Goal: Transaction & Acquisition: Purchase product/service

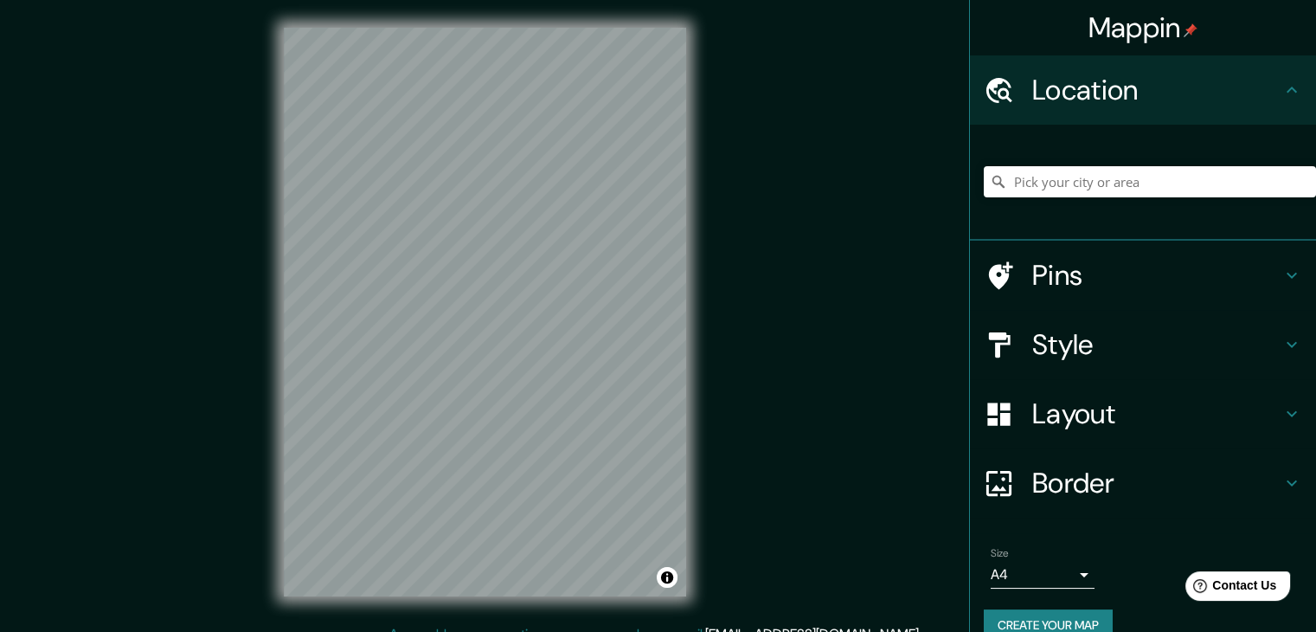
click at [1063, 332] on h4 "Style" at bounding box center [1156, 344] width 249 height 35
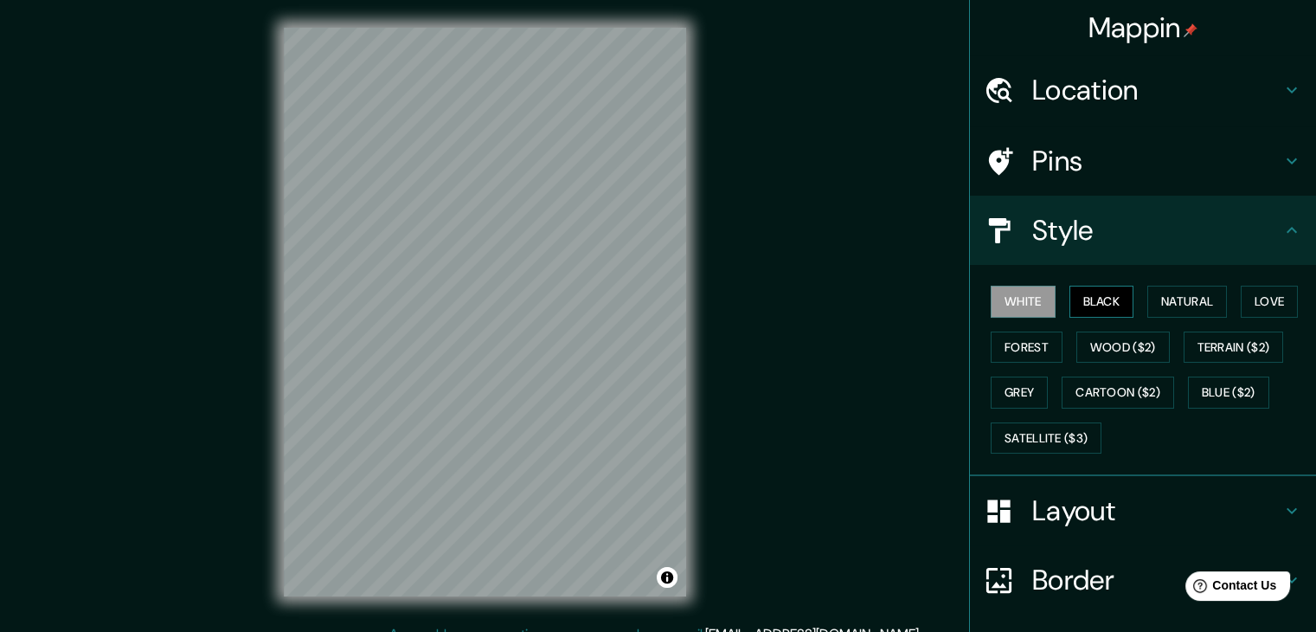
click at [1073, 295] on button "Black" at bounding box center [1102, 302] width 65 height 32
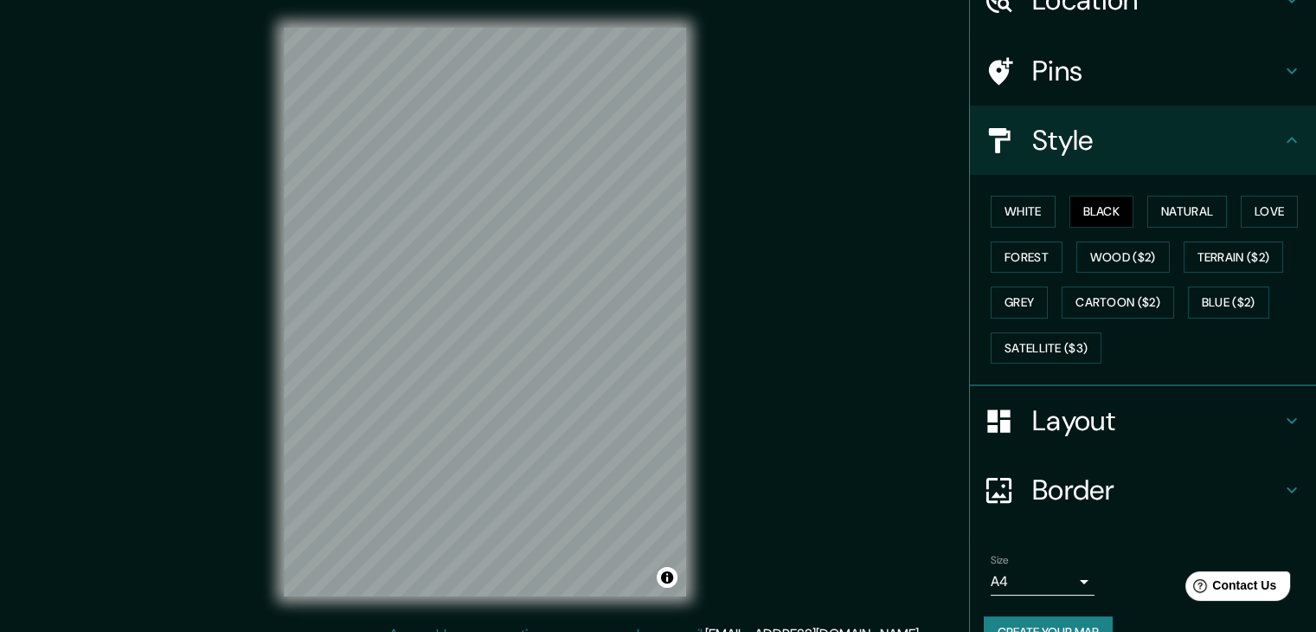
scroll to position [125, 0]
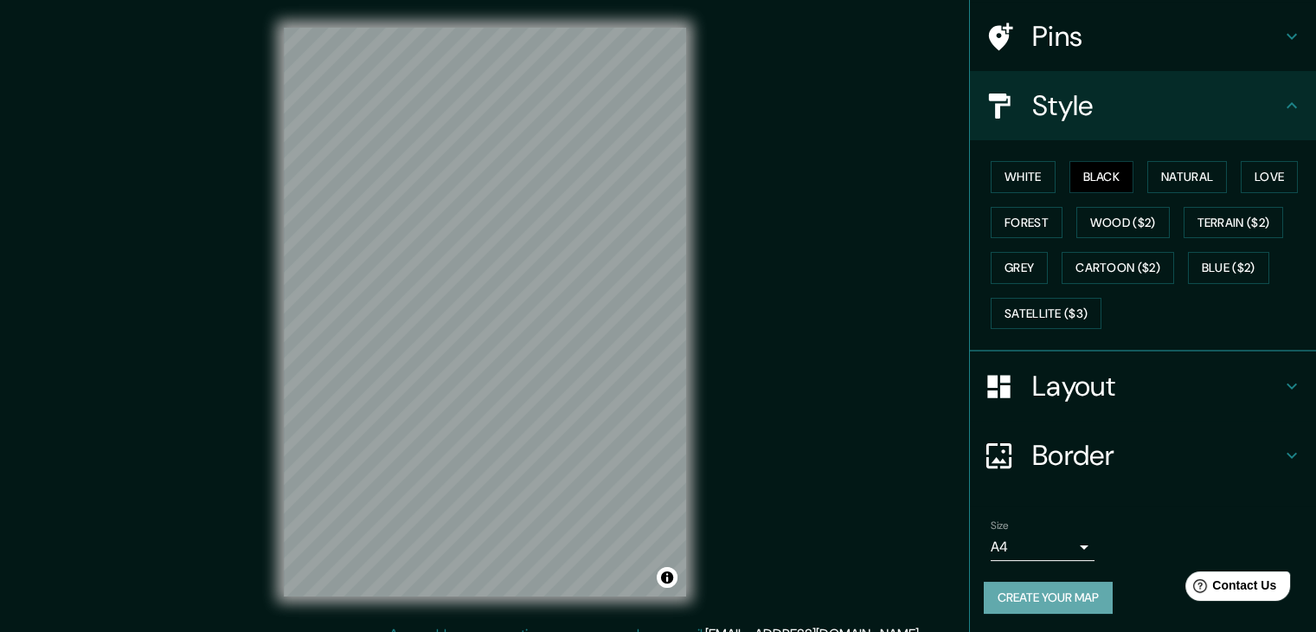
click at [1032, 595] on button "Create your map" at bounding box center [1048, 598] width 129 height 32
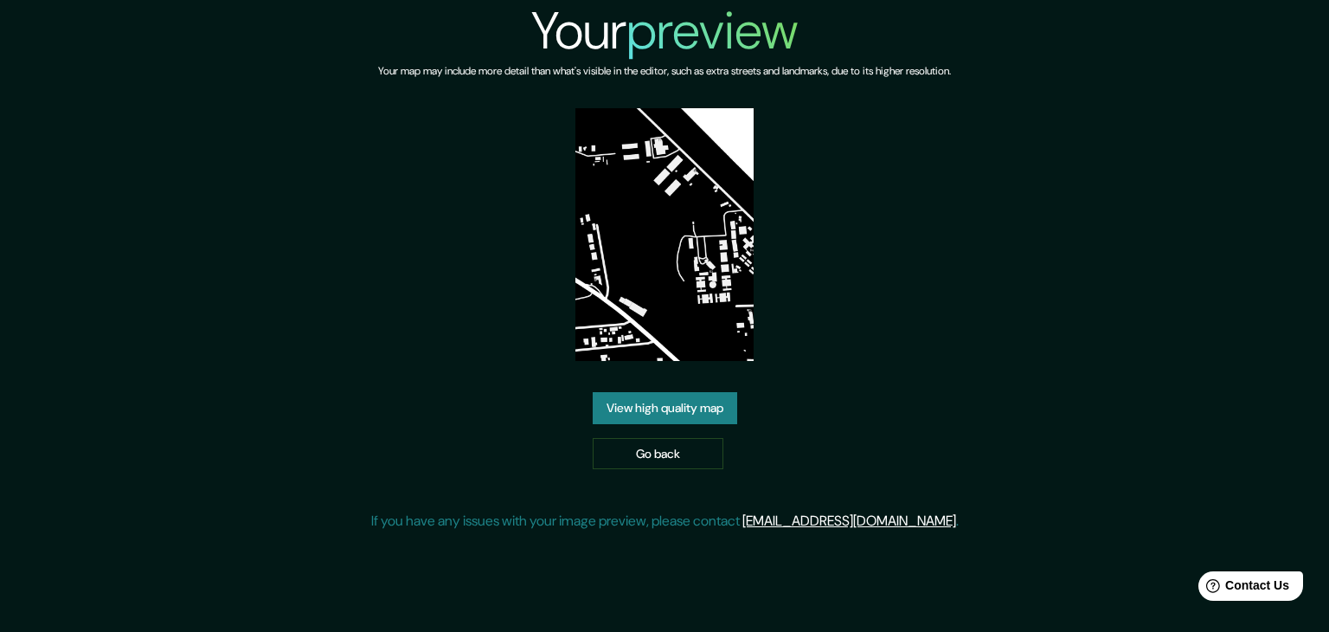
click at [721, 403] on link "View high quality map" at bounding box center [665, 408] width 145 height 32
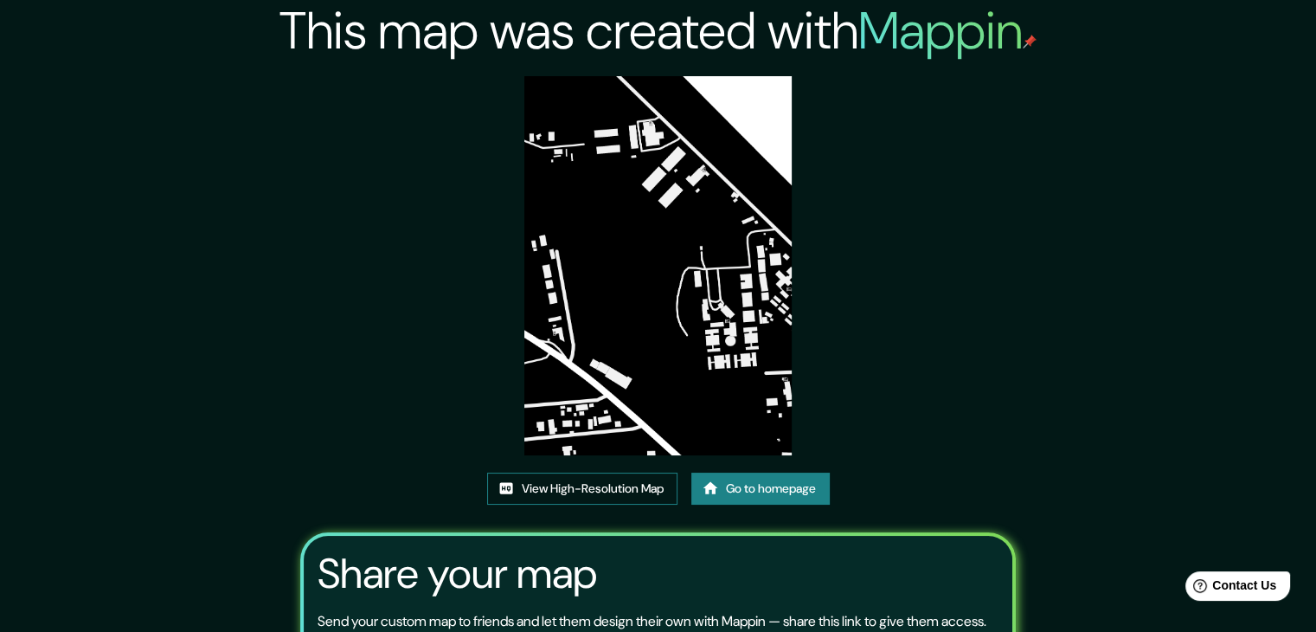
click at [579, 493] on link "View High-Resolution Map" at bounding box center [582, 489] width 190 height 32
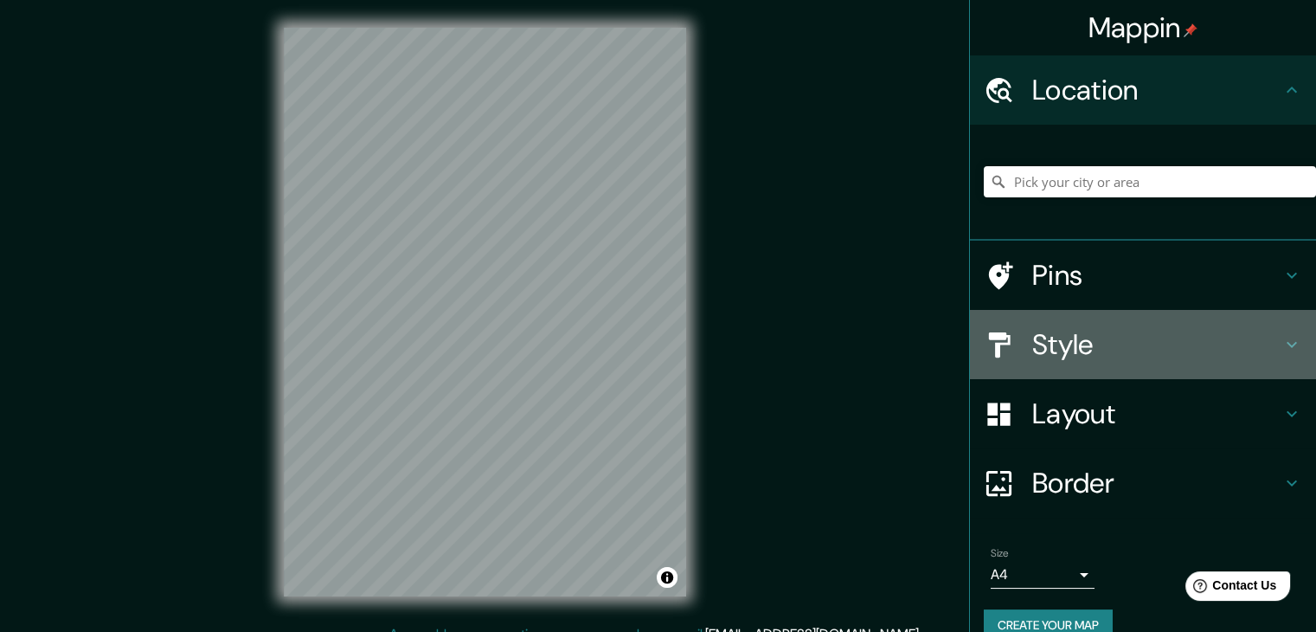
click at [1077, 336] on h4 "Style" at bounding box center [1156, 344] width 249 height 35
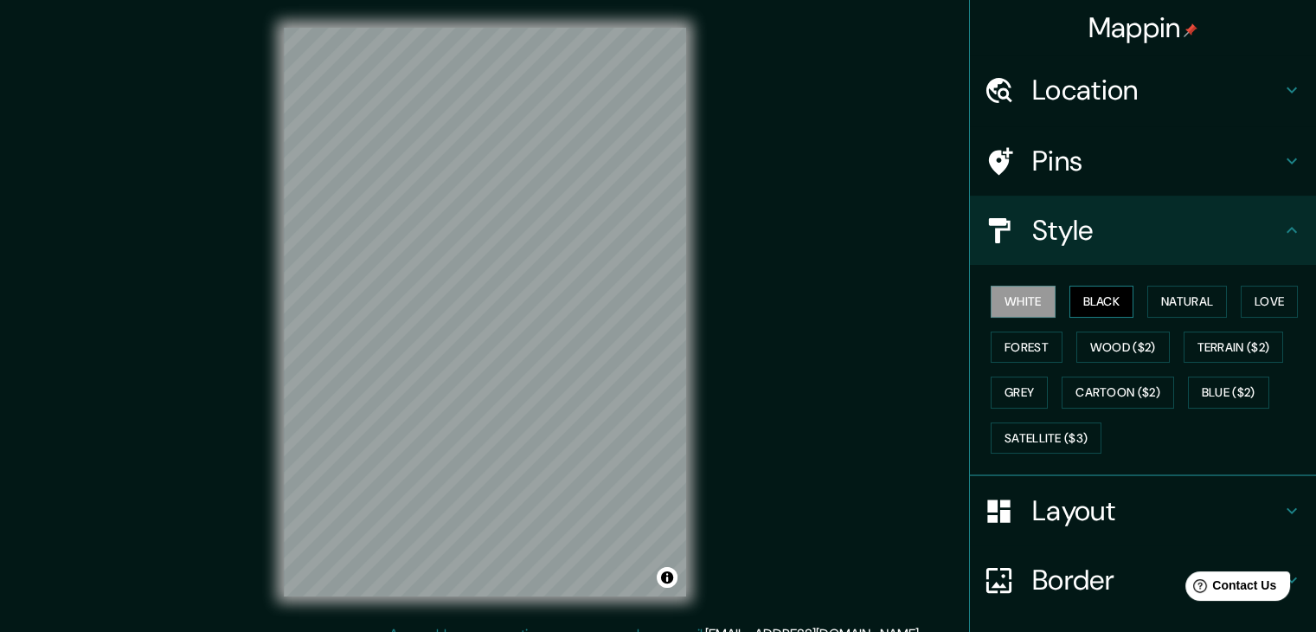
click at [1070, 302] on button "Black" at bounding box center [1102, 302] width 65 height 32
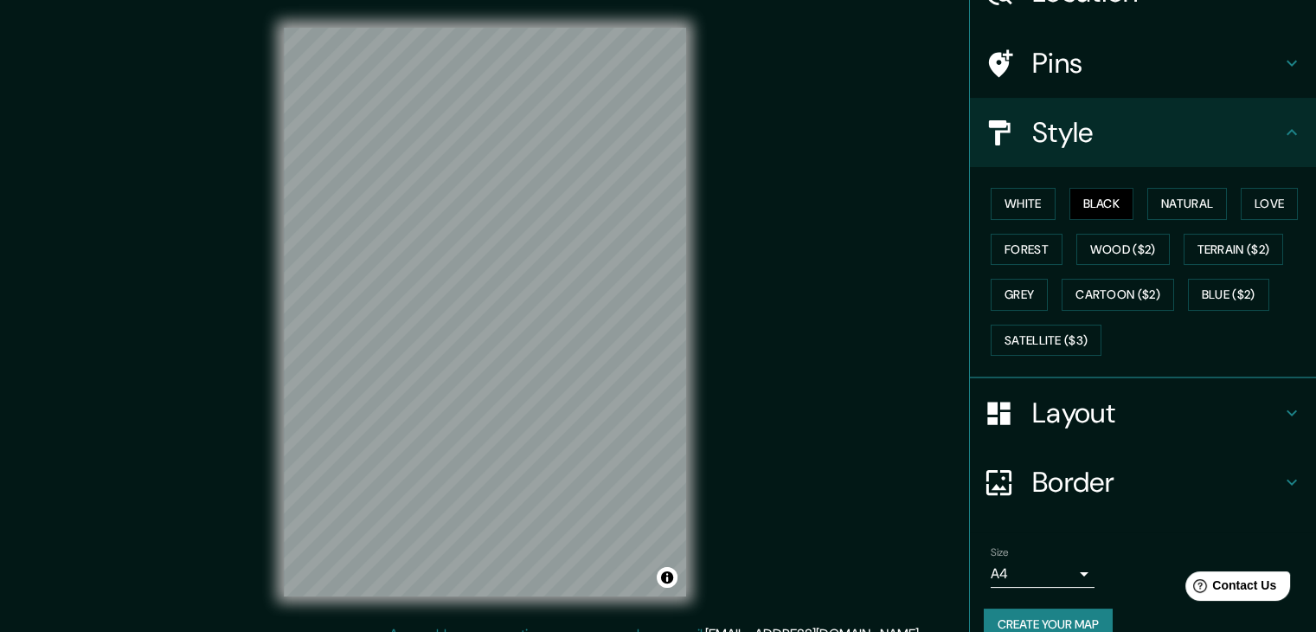
scroll to position [125, 0]
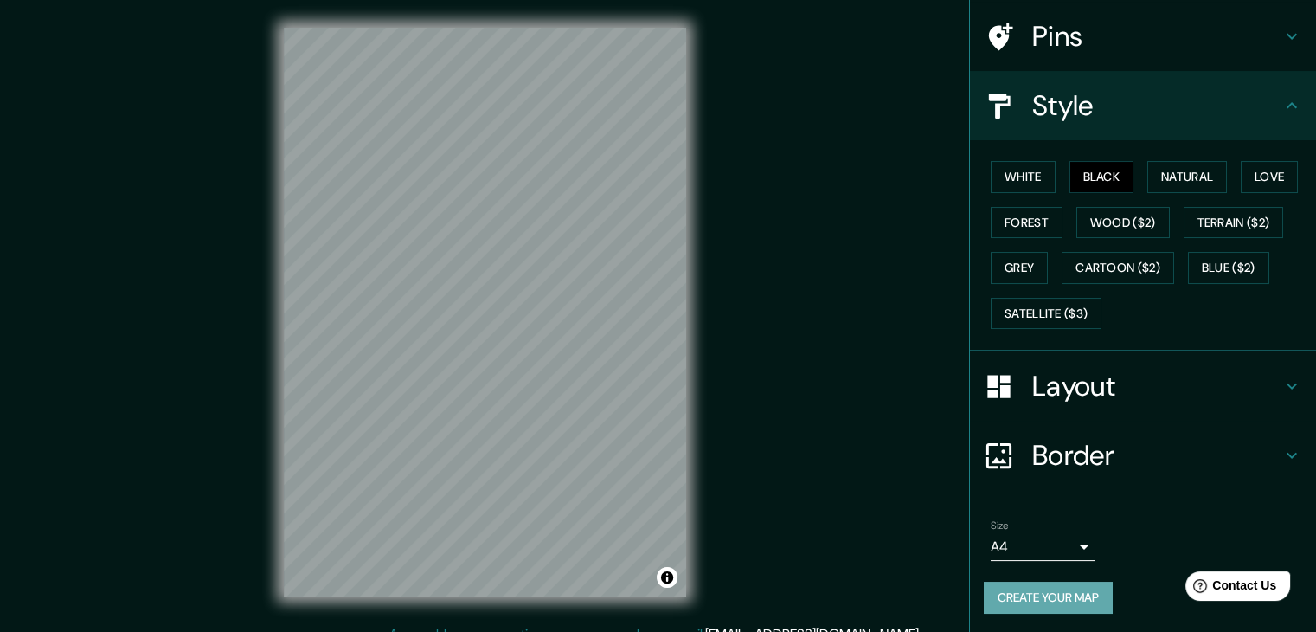
click at [1031, 588] on button "Create your map" at bounding box center [1048, 598] width 129 height 32
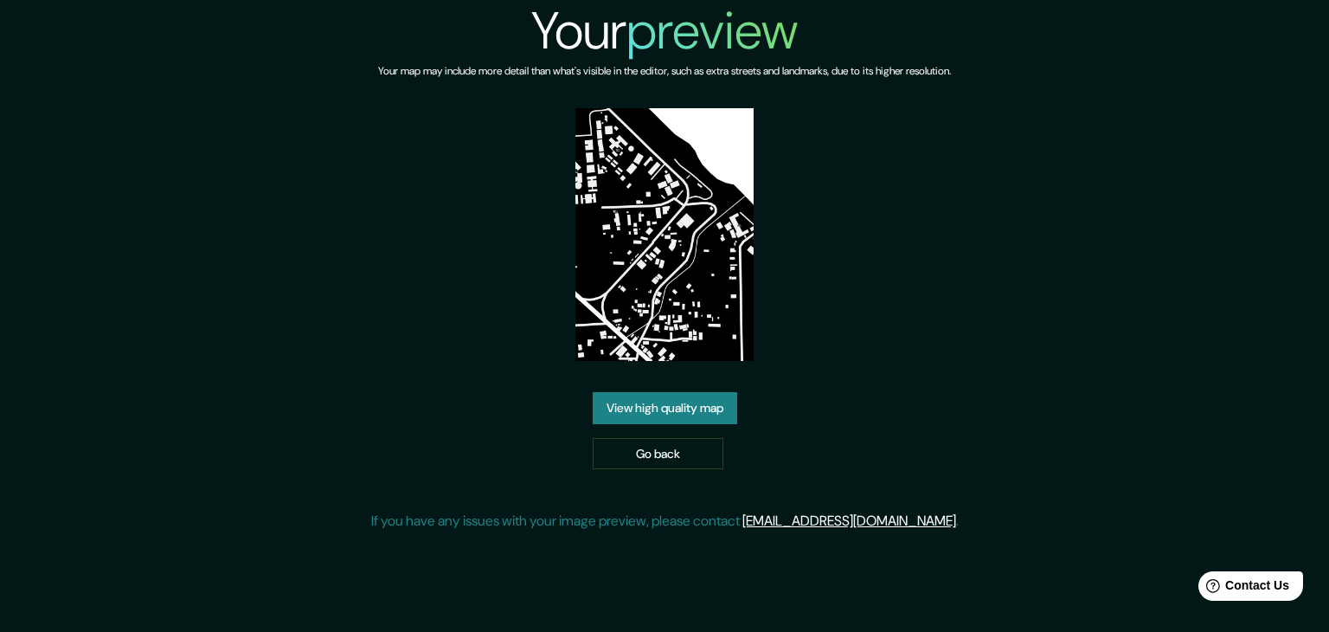
click at [629, 413] on link "View high quality map" at bounding box center [665, 408] width 145 height 32
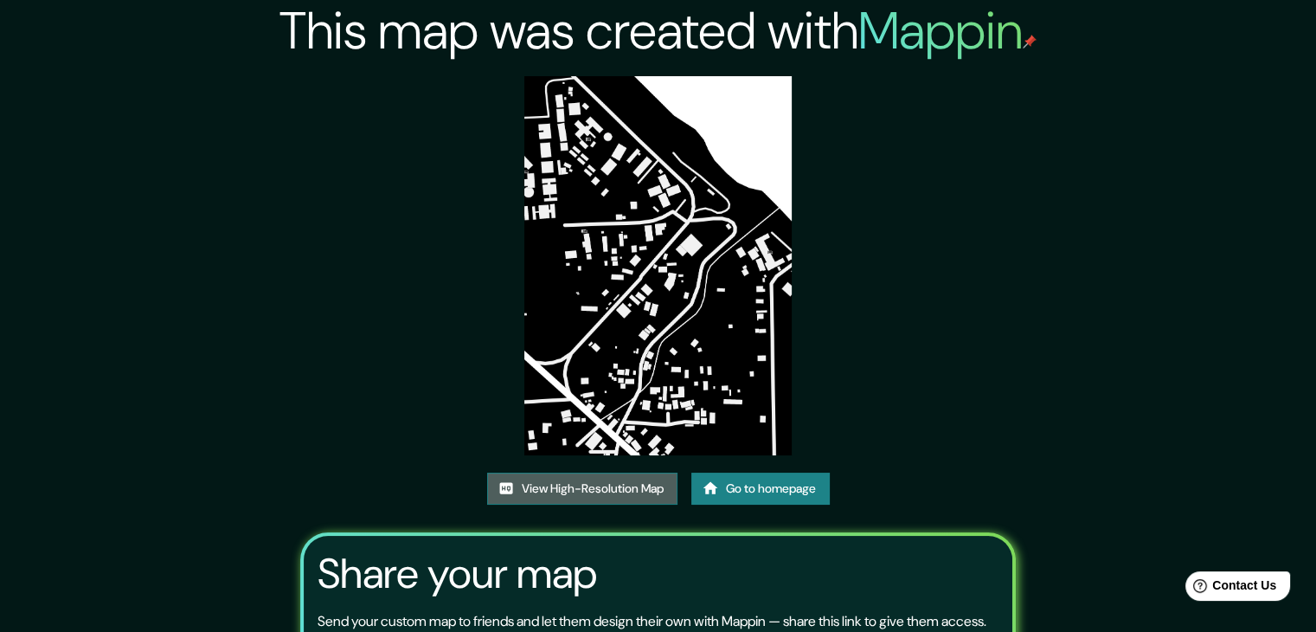
click at [573, 480] on link "View High-Resolution Map" at bounding box center [582, 489] width 190 height 32
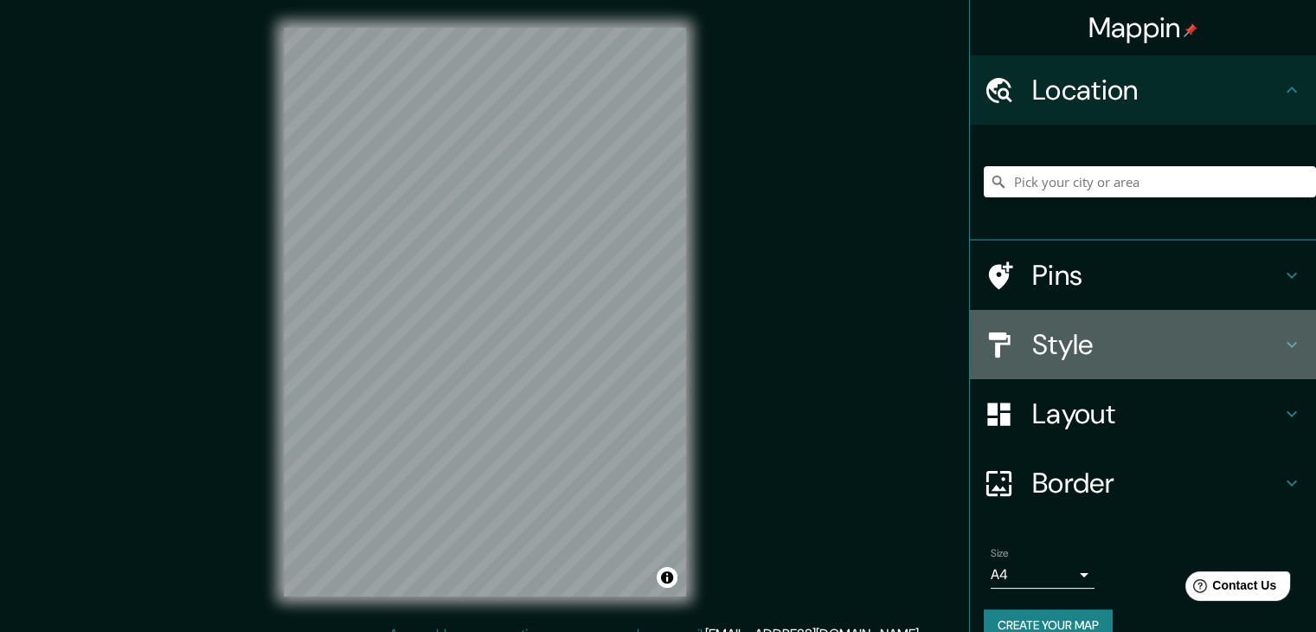
click at [1092, 347] on h4 "Style" at bounding box center [1156, 344] width 249 height 35
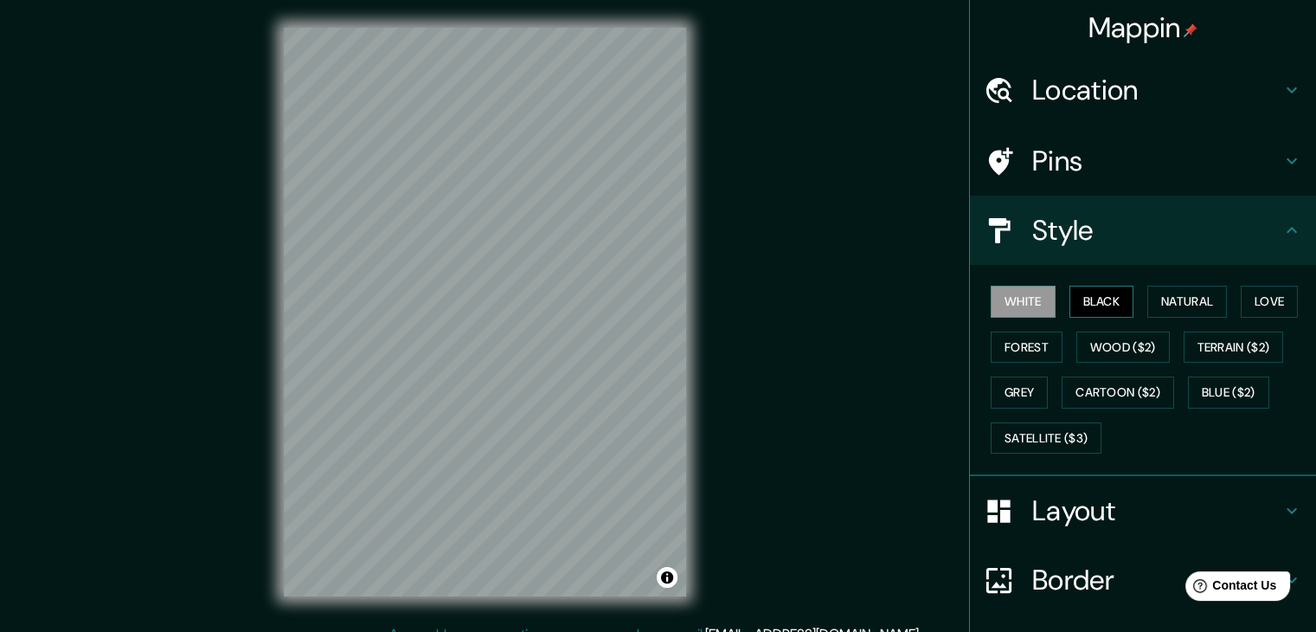
click at [1090, 305] on button "Black" at bounding box center [1102, 302] width 65 height 32
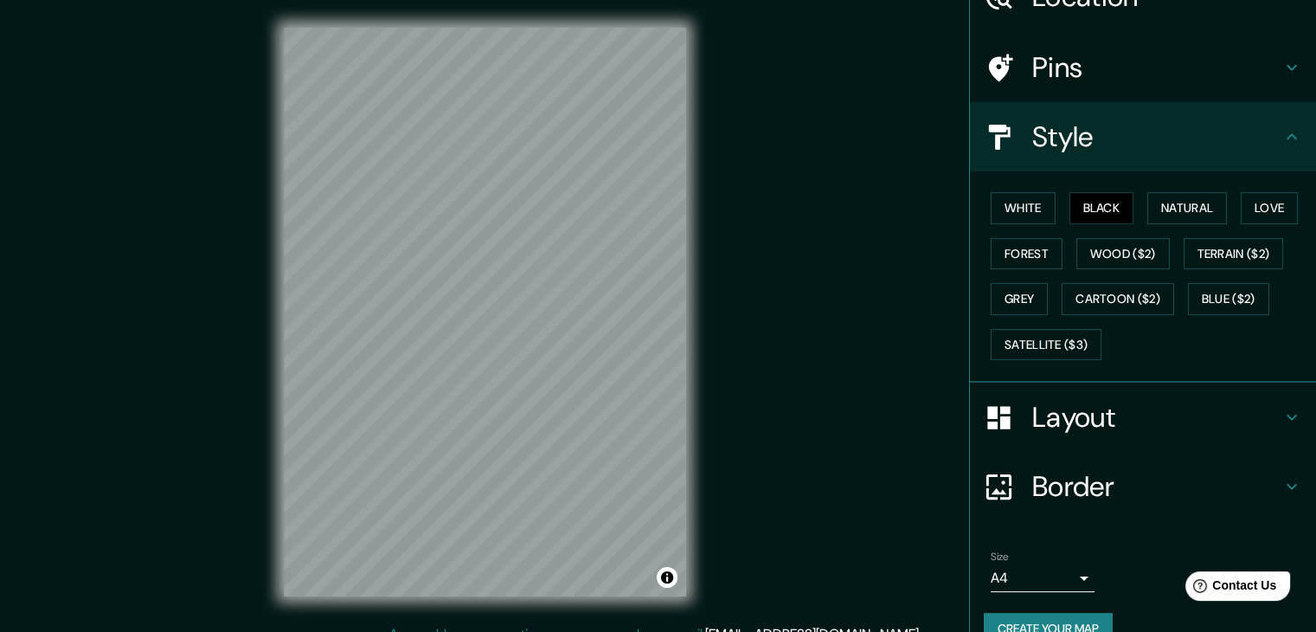
scroll to position [125, 0]
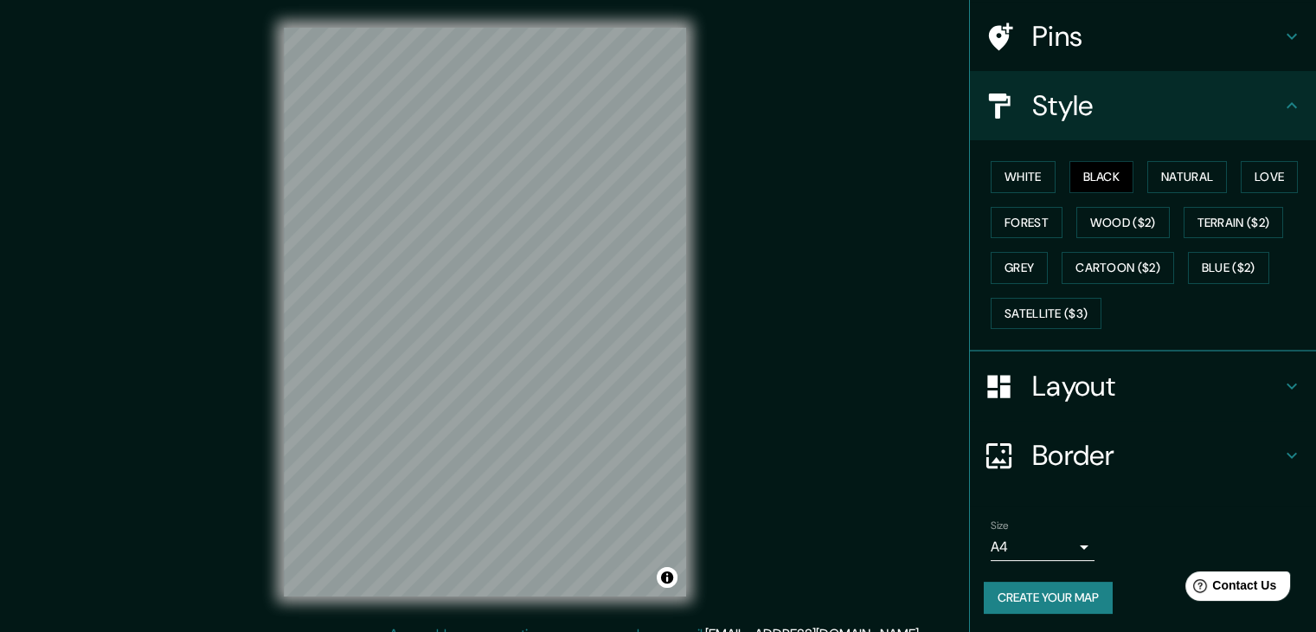
click at [1045, 588] on button "Create your map" at bounding box center [1048, 598] width 129 height 32
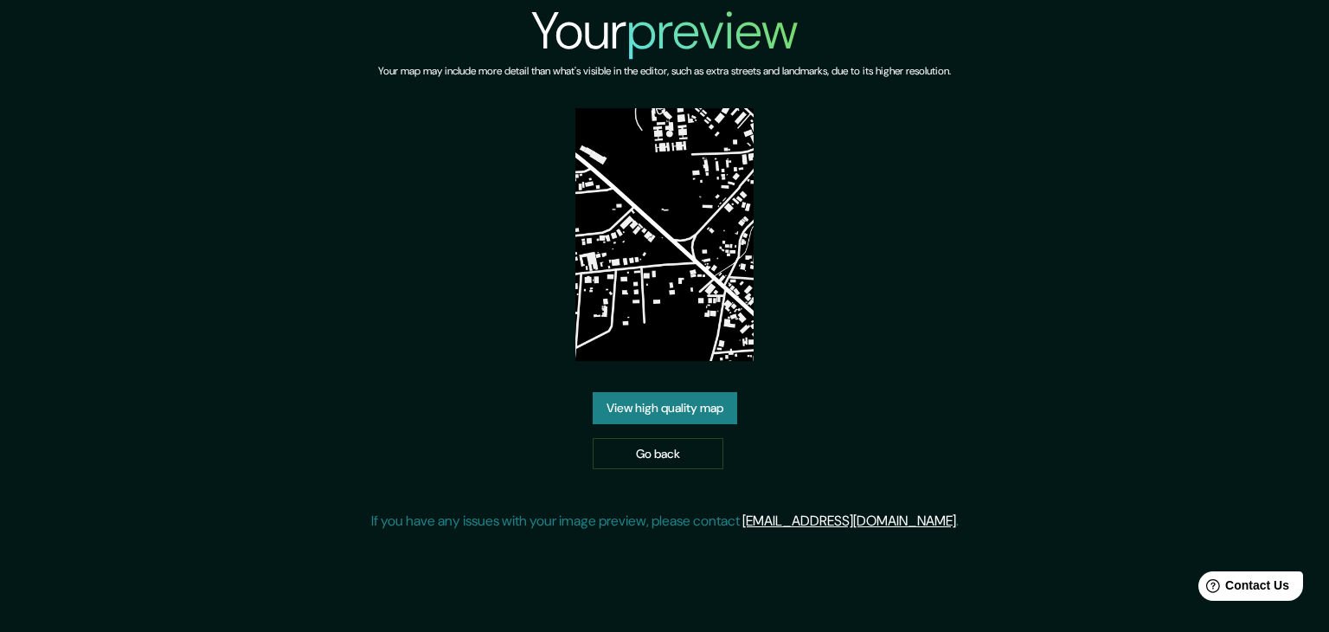
click at [719, 402] on link "View high quality map" at bounding box center [665, 408] width 145 height 32
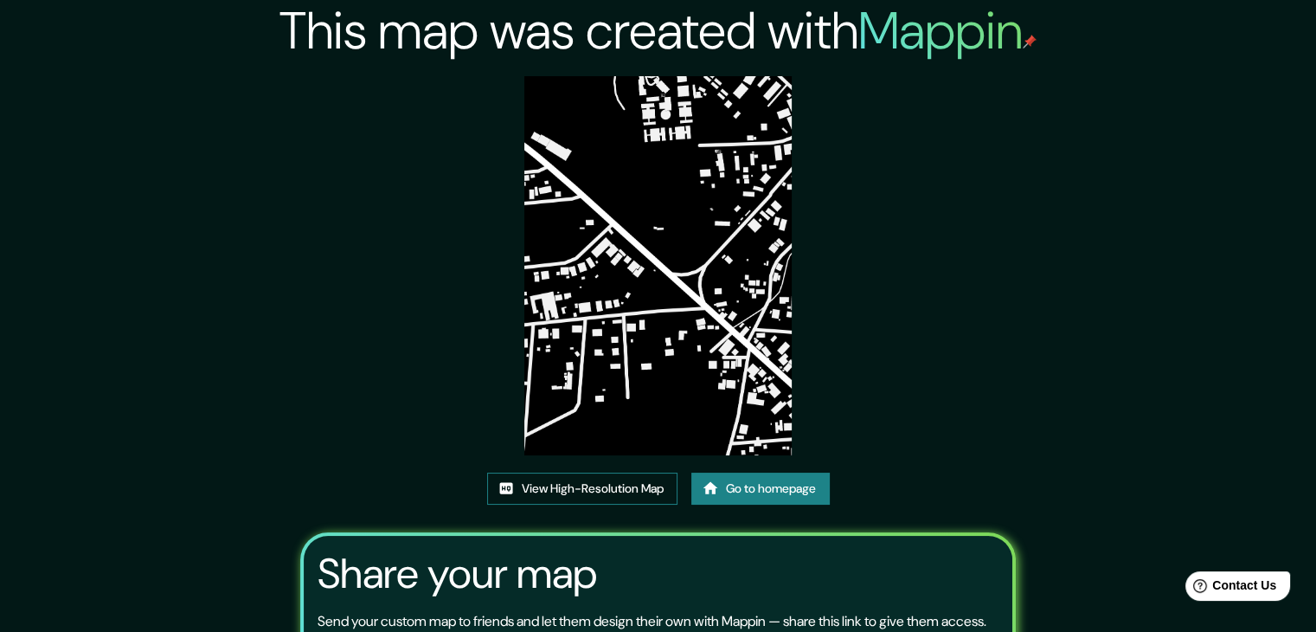
click at [620, 484] on link "View High-Resolution Map" at bounding box center [582, 489] width 190 height 32
